Goal: Task Accomplishment & Management: Complete application form

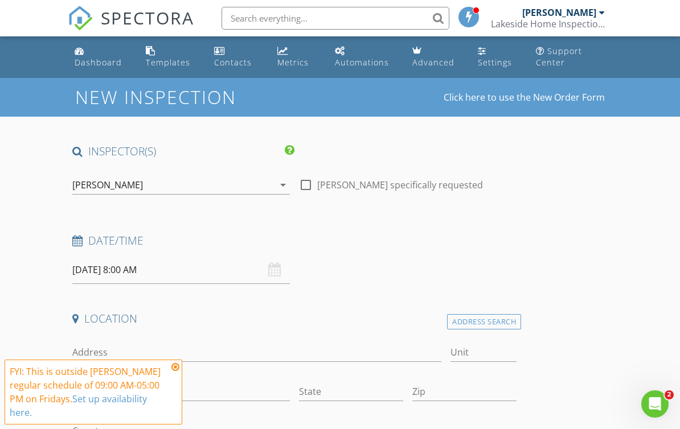
click at [139, 259] on input "08/29/2025 8:00 AM" at bounding box center [180, 270] width 217 height 28
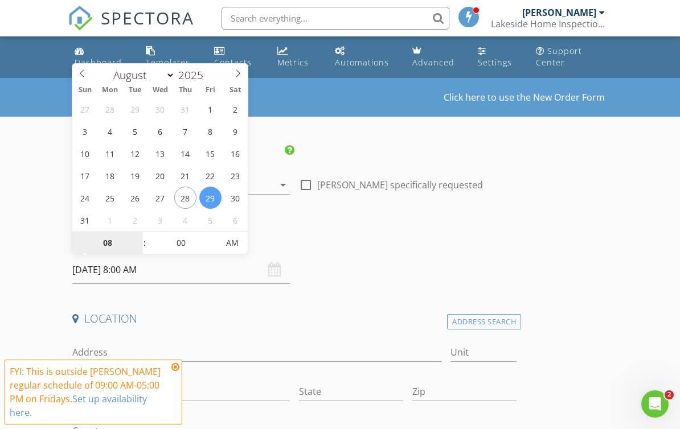
click at [108, 241] on input "08" at bounding box center [107, 243] width 70 height 23
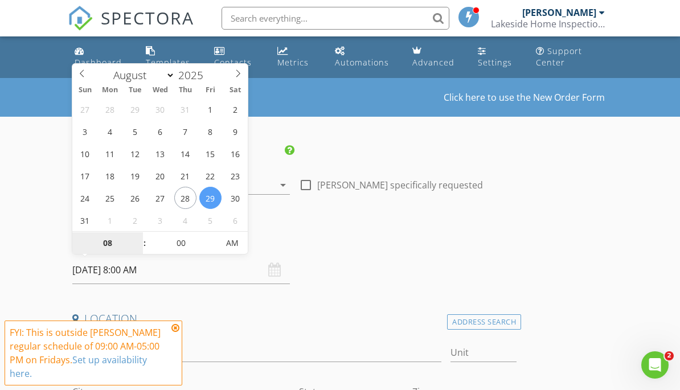
type input "3"
click at [231, 252] on span "AM" at bounding box center [231, 243] width 31 height 23
type input "[DATE] 3:00 PM"
type input "03"
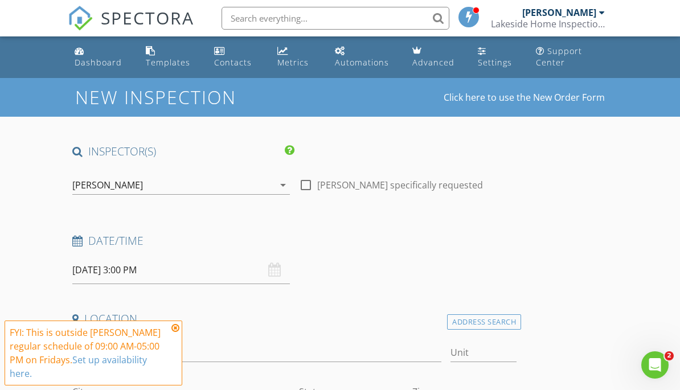
click at [337, 343] on input "Address" at bounding box center [256, 352] width 368 height 19
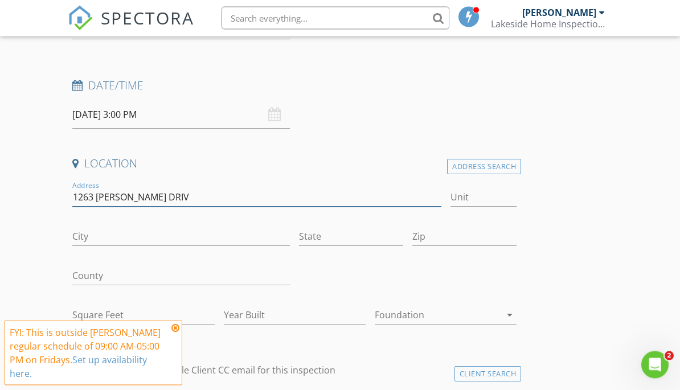
scroll to position [155, 0]
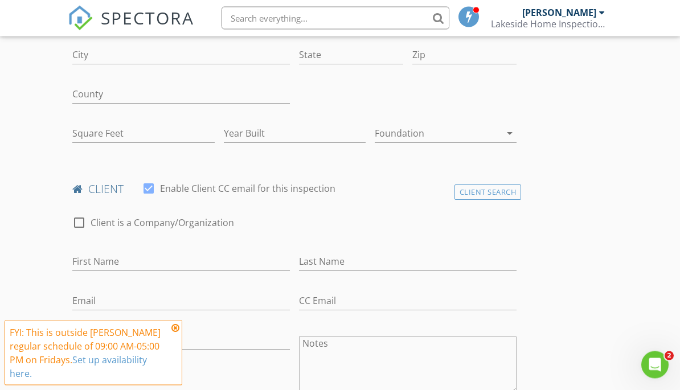
type input "[STREET_ADDRESS][PERSON_NAME]"
click at [269, 268] on input "First Name" at bounding box center [180, 262] width 217 height 19
type input "[PERSON_NAME]"
click at [405, 256] on input "Last Name" at bounding box center [407, 261] width 217 height 19
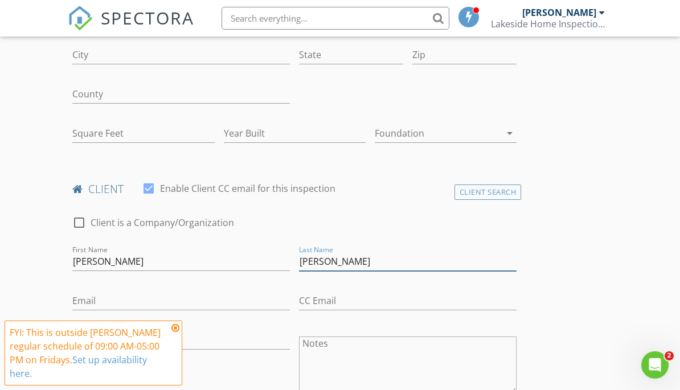
type input "[PERSON_NAME]"
click at [275, 297] on input "Email" at bounding box center [180, 300] width 217 height 19
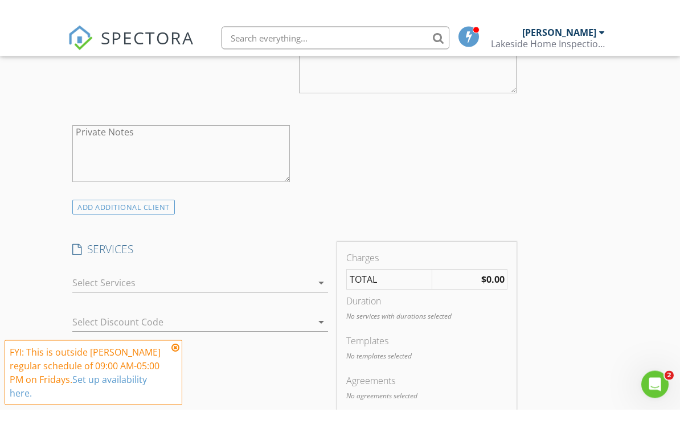
scroll to position [657, 0]
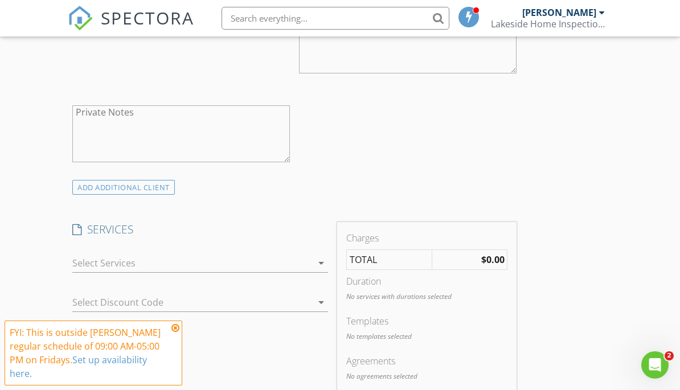
type input "[PERSON_NAME][EMAIL_ADDRESS][DOMAIN_NAME]"
click at [88, 256] on div at bounding box center [191, 263] width 239 height 18
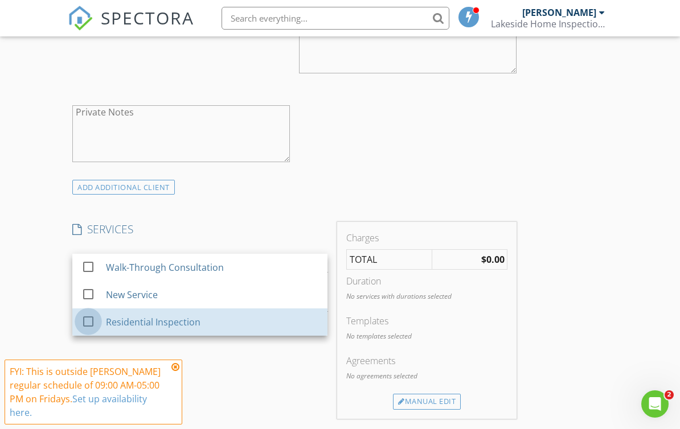
click at [87, 315] on div at bounding box center [88, 321] width 19 height 19
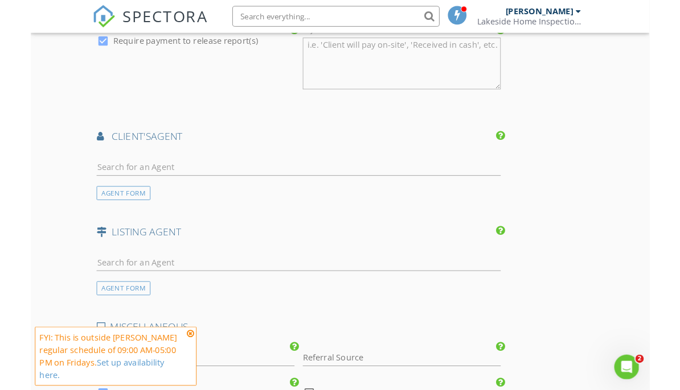
scroll to position [1192, 0]
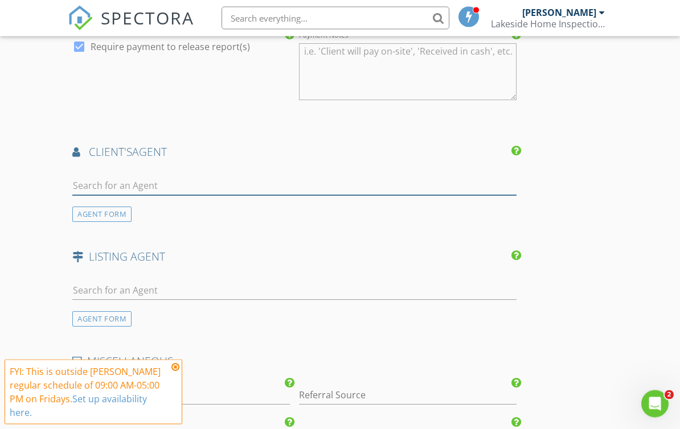
click at [88, 183] on input "text" at bounding box center [294, 186] width 444 height 19
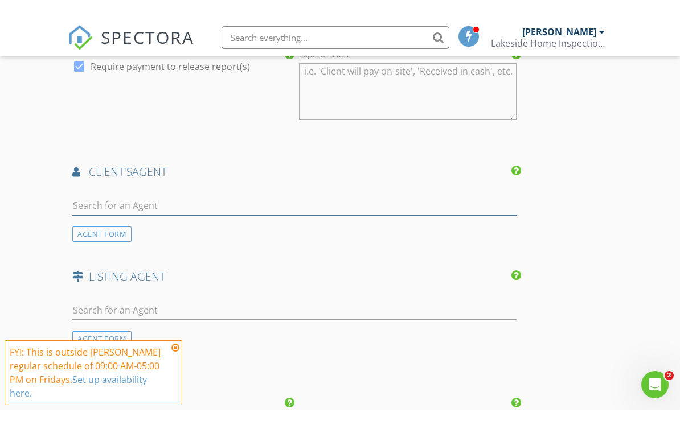
scroll to position [1192, 0]
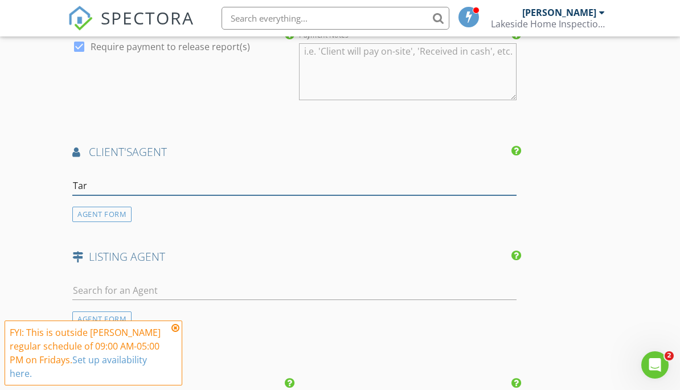
type input "[PERSON_NAME]"
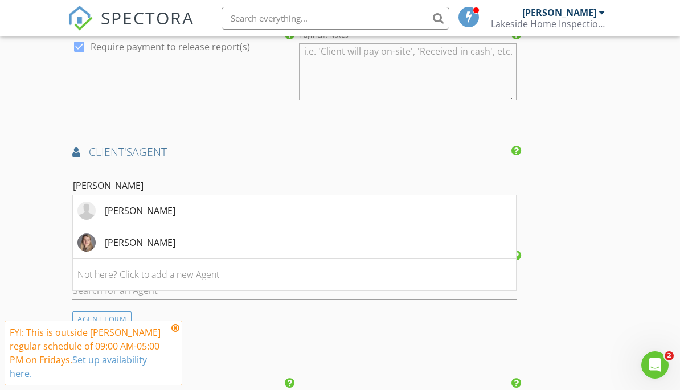
click at [105, 242] on div "[PERSON_NAME]" at bounding box center [126, 242] width 98 height 18
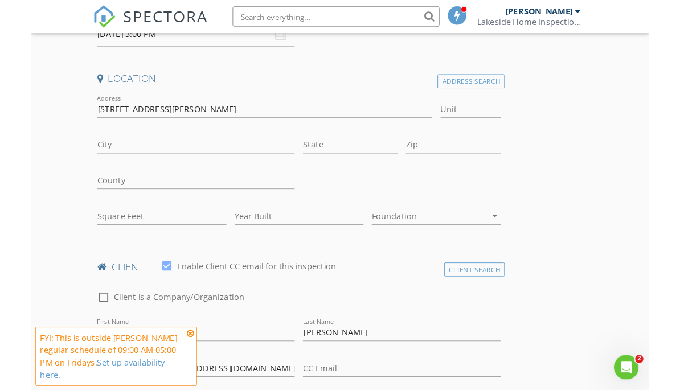
scroll to position [232, 0]
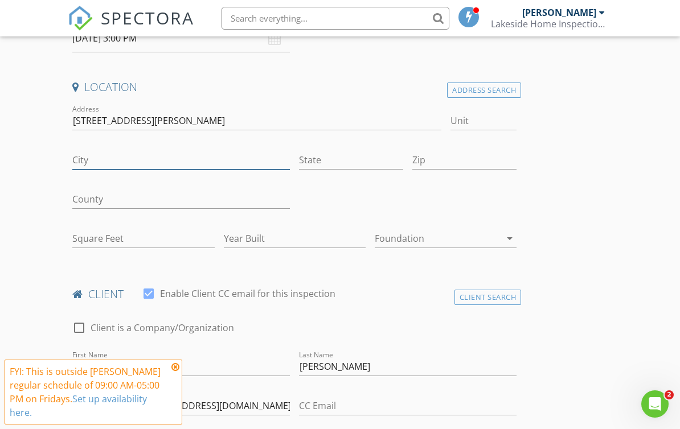
click at [249, 164] on input "City" at bounding box center [180, 160] width 217 height 19
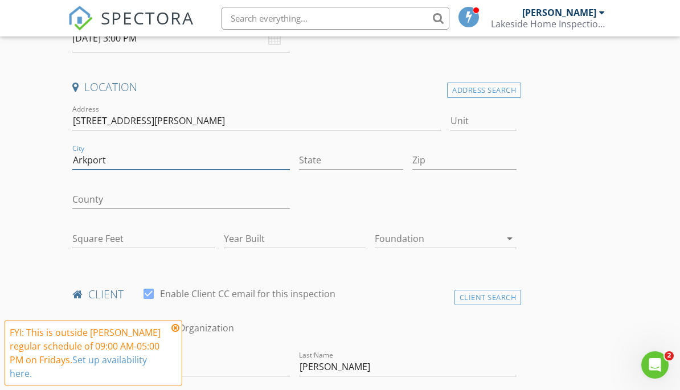
type input "Arkport"
click at [333, 167] on input "State" at bounding box center [351, 160] width 104 height 19
type input "NY"
click at [477, 159] on input "Zip" at bounding box center [464, 160] width 104 height 19
type input "14807"
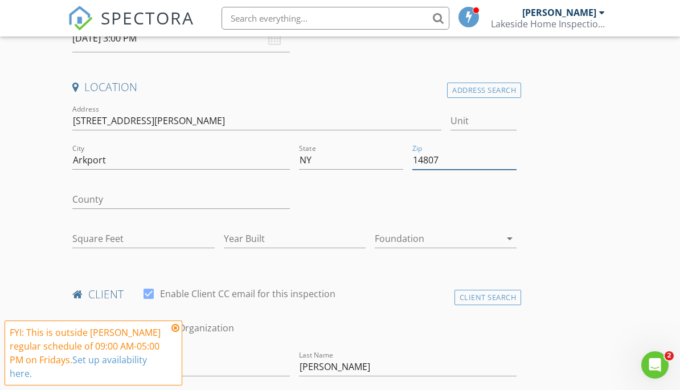
type input "3400"
type input "1985"
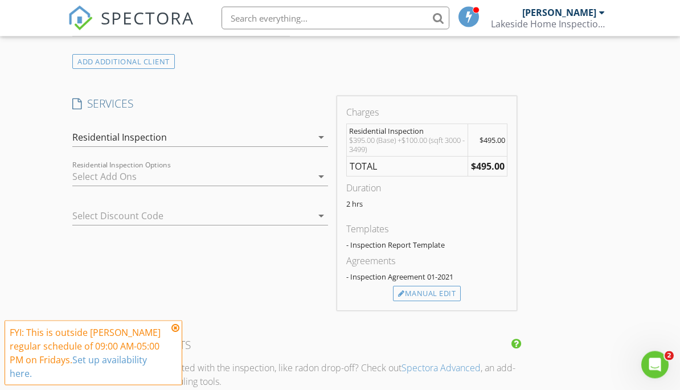
scroll to position [896, 0]
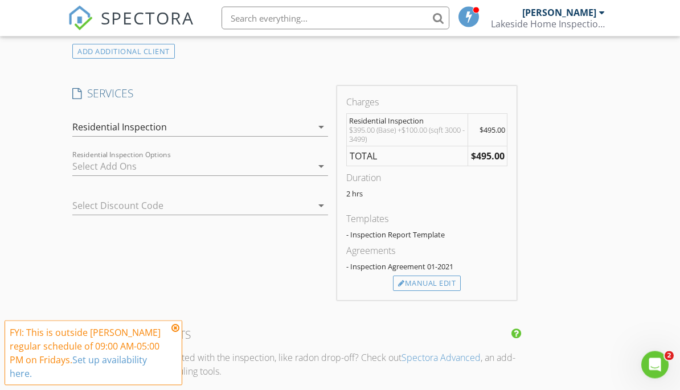
type input "14807"
click at [434, 284] on div "Manual Edit" at bounding box center [427, 284] width 68 height 16
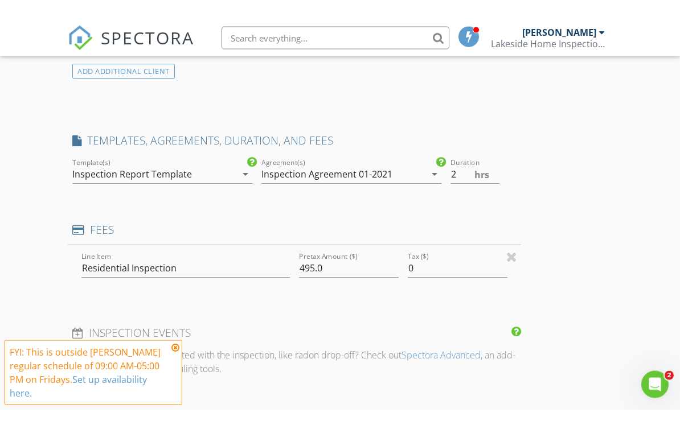
scroll to position [896, 0]
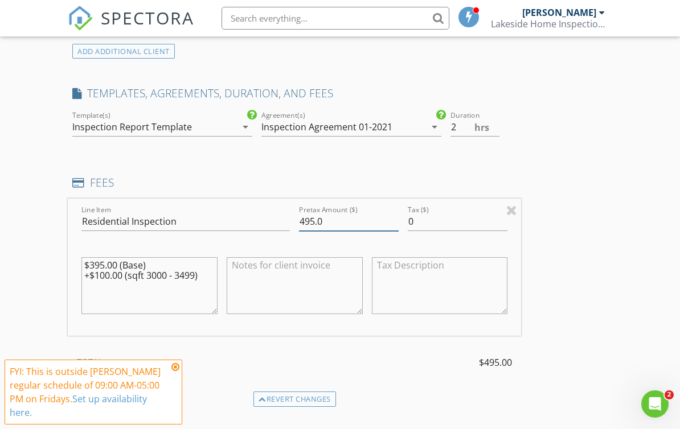
click at [344, 227] on input "495.0" at bounding box center [349, 221] width 100 height 19
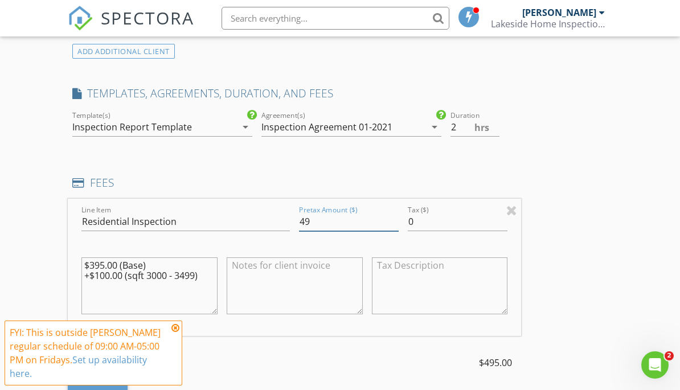
type input "4"
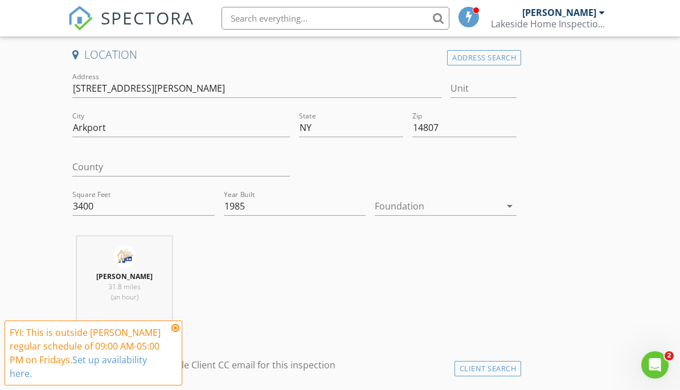
scroll to position [262, 0]
type input "525"
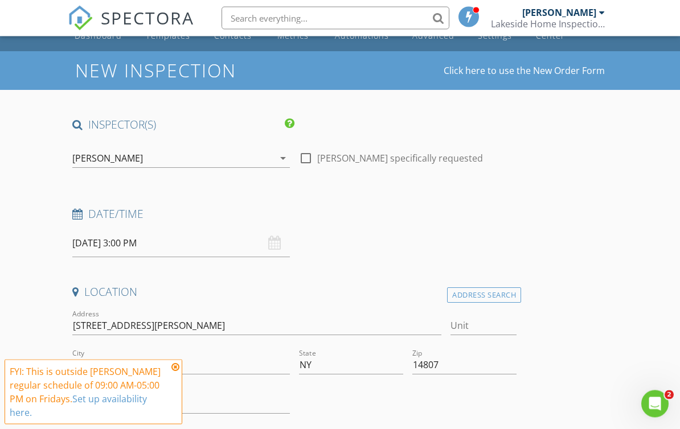
scroll to position [27, 0]
click at [199, 245] on input "[DATE] 3:00 PM" at bounding box center [180, 243] width 217 height 28
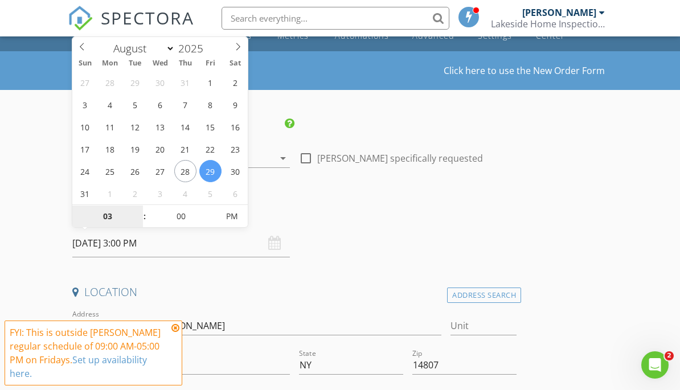
type input "3"
type input "08/29/2025 3:00 AM"
type input "03"
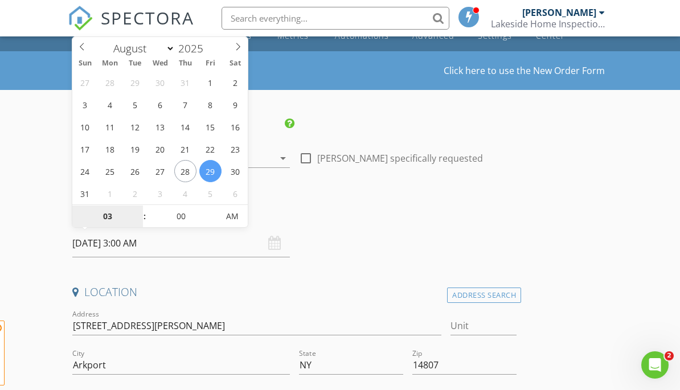
type input "[DATE] 3:00 PM"
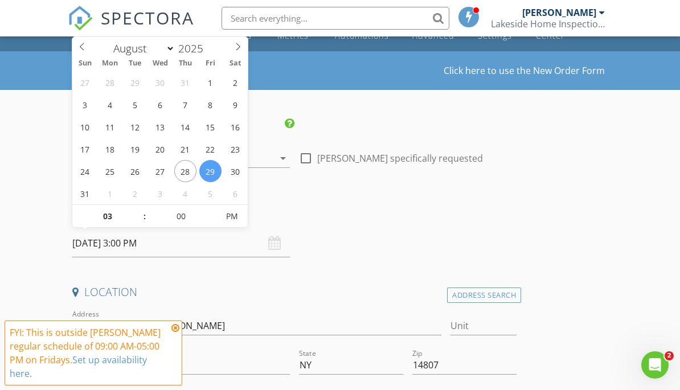
click at [354, 228] on div "Date/Time" at bounding box center [294, 218] width 453 height 23
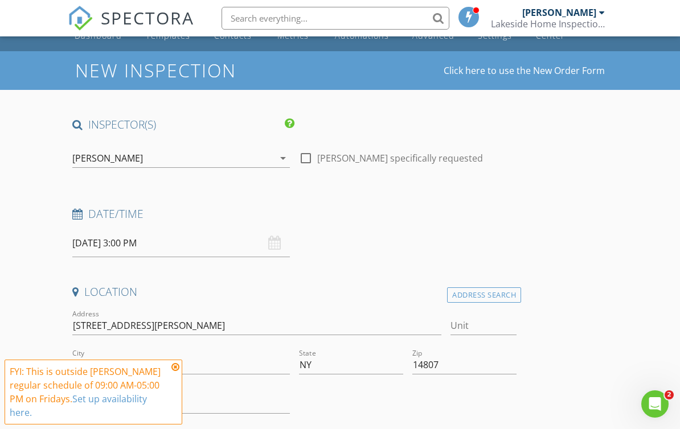
click at [177, 368] on icon at bounding box center [175, 367] width 8 height 9
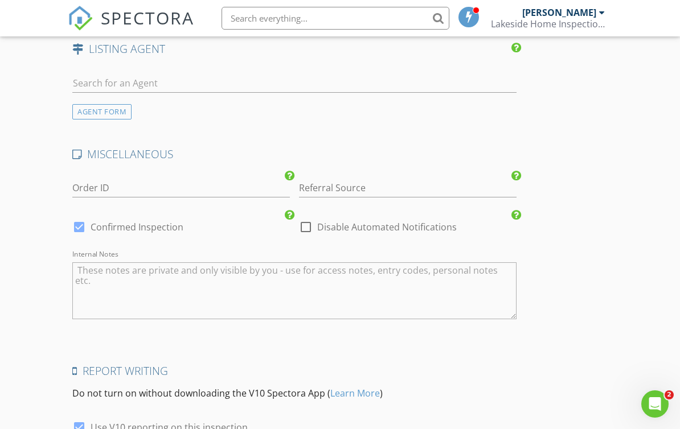
scroll to position [1986, 0]
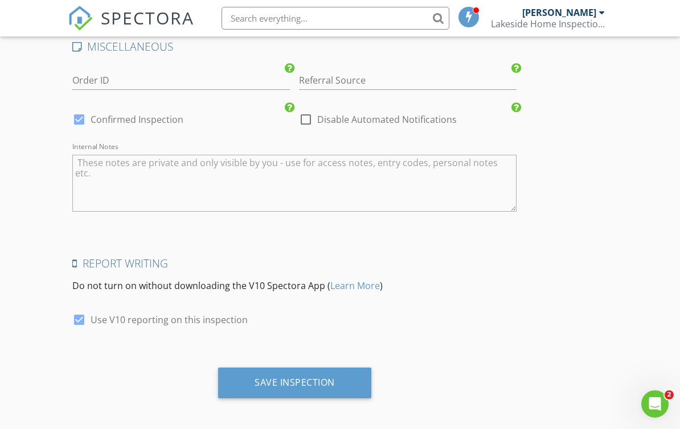
click at [307, 381] on div "Save Inspection" at bounding box center [294, 382] width 80 height 11
